Goal: Task Accomplishment & Management: Complete application form

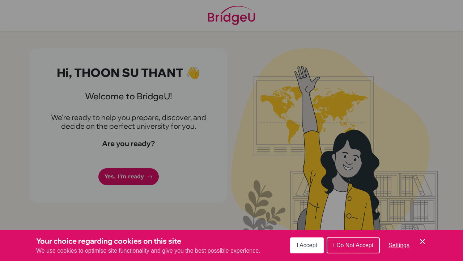
click at [306, 248] on button "I Accept" at bounding box center [307, 245] width 34 height 16
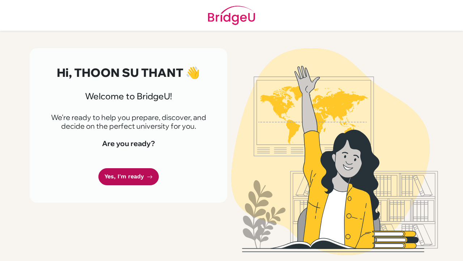
click at [131, 179] on link "Yes, I'm ready" at bounding box center [128, 176] width 60 height 17
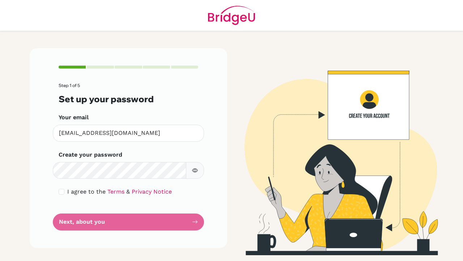
click at [195, 171] on icon "button" at bounding box center [195, 170] width 6 height 6
click at [62, 189] on input "checkbox" at bounding box center [62, 192] width 6 height 6
checkbox input "true"
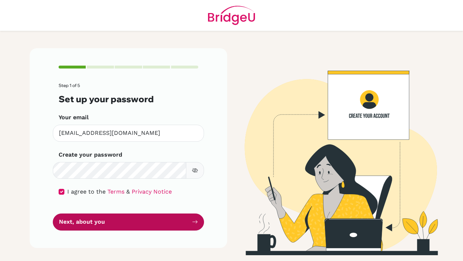
click at [89, 223] on button "Next, about you" at bounding box center [128, 221] width 151 height 17
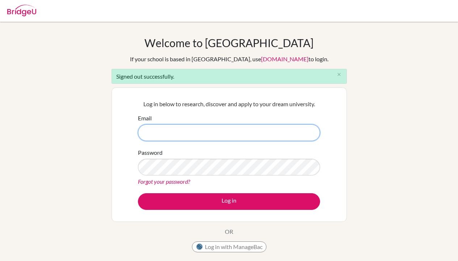
type input "[EMAIL_ADDRESS][DOMAIN_NAME]"
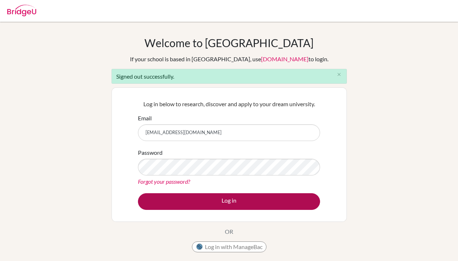
click at [256, 199] on button "Log in" at bounding box center [229, 201] width 182 height 17
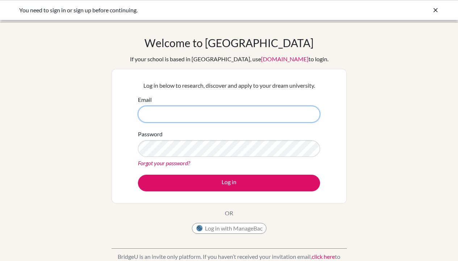
type input "[EMAIL_ADDRESS][DOMAIN_NAME]"
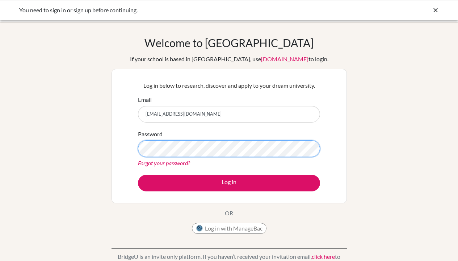
click at [229, 182] on button "Log in" at bounding box center [229, 183] width 182 height 17
